Goal: Task Accomplishment & Management: Complete application form

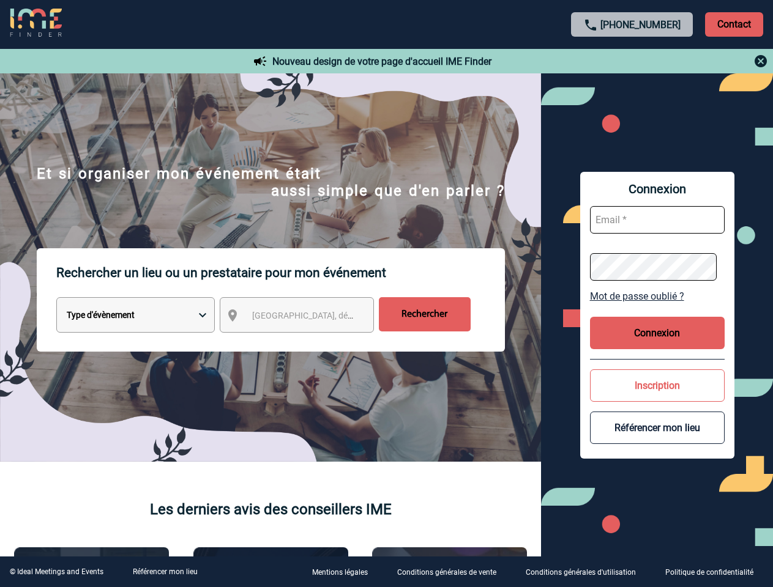
click at [386, 294] on p "Rechercher un lieu ou un prestataire pour mon événement" at bounding box center [280, 272] width 449 height 49
click at [734, 24] on p "Contact" at bounding box center [734, 24] width 58 height 24
click at [632, 61] on div at bounding box center [632, 61] width 272 height 15
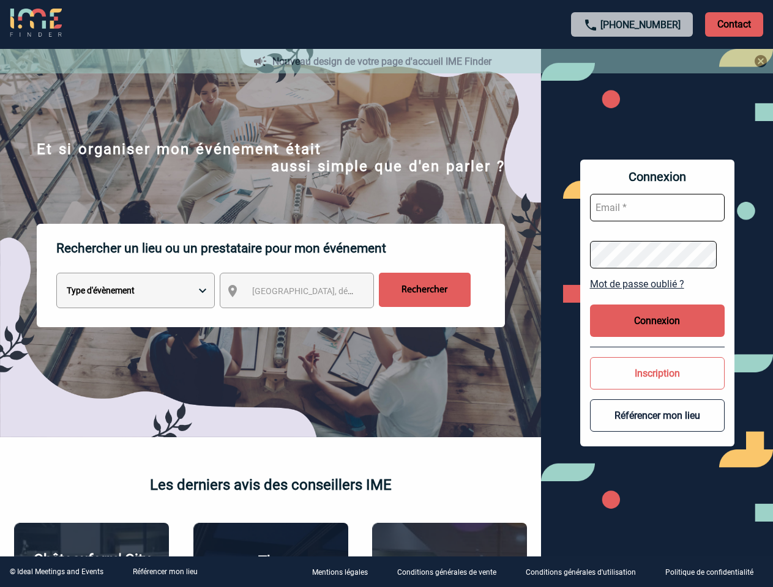
click at [308, 318] on div at bounding box center [386, 293] width 773 height 587
click at [657, 296] on div at bounding box center [386, 293] width 773 height 587
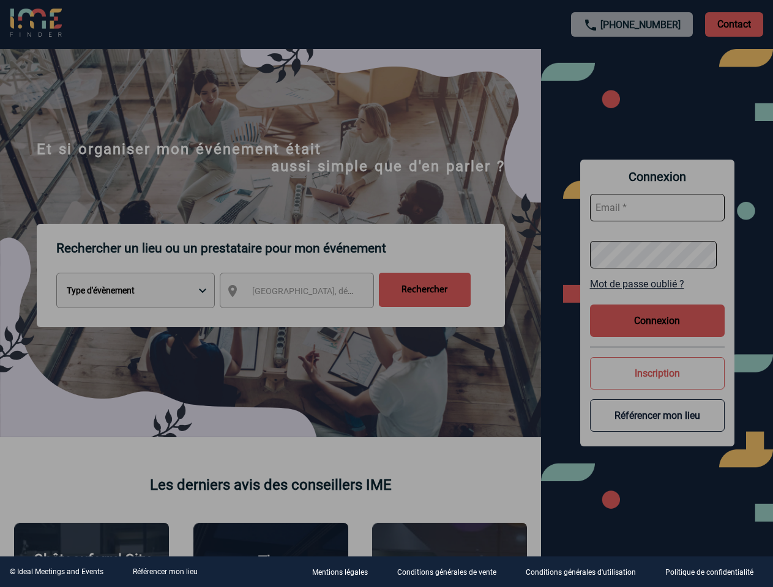
click at [657, 333] on div at bounding box center [386, 293] width 773 height 587
click at [657, 386] on div at bounding box center [386, 293] width 773 height 587
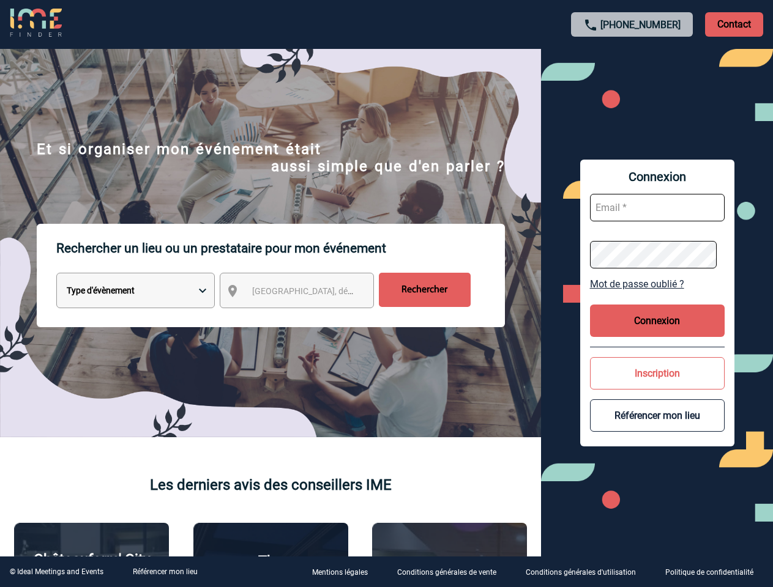
click at [657, 428] on button "Référencer mon lieu" at bounding box center [657, 416] width 135 height 32
click at [165, 572] on link "Référencer mon lieu" at bounding box center [165, 572] width 65 height 9
